Goal: Task Accomplishment & Management: Manage account settings

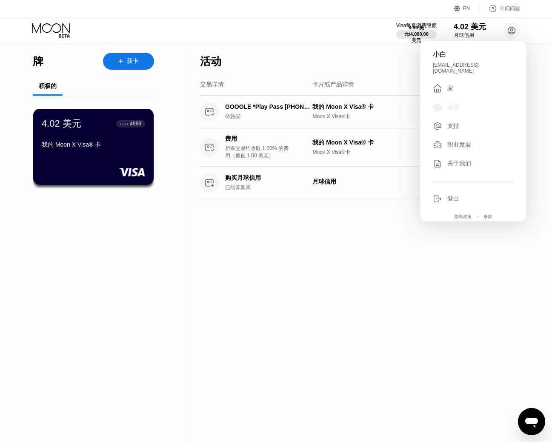
click at [458, 106] on div "设置" at bounding box center [453, 108] width 12 height 8
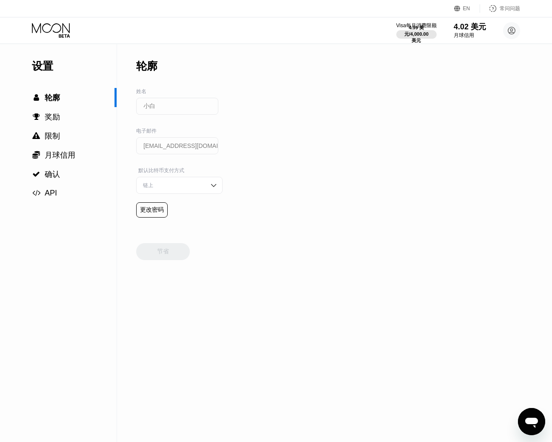
click at [145, 219] on div "轮廓 姓名 小白 电子邮件 [EMAIL_ADDRESS][DOMAIN_NAME] 默认比特币支付方式 链上 更改密码" at bounding box center [179, 135] width 86 height 182
click at [145, 213] on font "更改密码" at bounding box center [152, 209] width 24 height 7
